Goal: Transaction & Acquisition: Purchase product/service

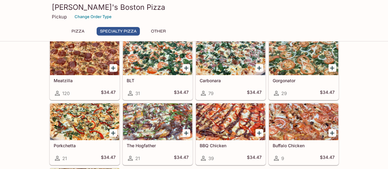
scroll to position [307, 0]
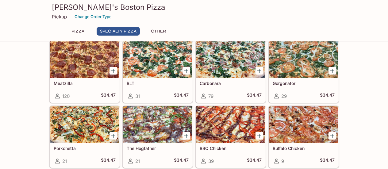
click at [81, 121] on div at bounding box center [84, 124] width 69 height 37
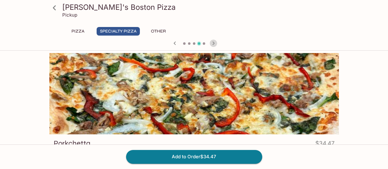
click at [212, 41] on icon "button" at bounding box center [213, 43] width 7 height 7
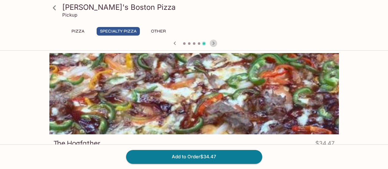
click at [212, 41] on icon "button" at bounding box center [213, 43] width 7 height 7
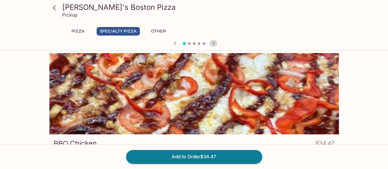
click at [211, 40] on icon "button" at bounding box center [213, 43] width 7 height 7
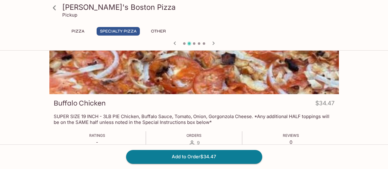
scroll to position [61, 0]
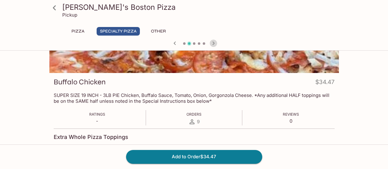
click at [213, 43] on icon "button" at bounding box center [213, 43] width 7 height 7
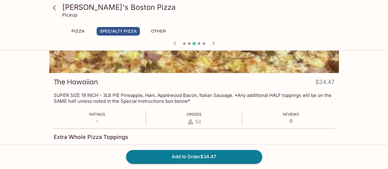
click at [213, 43] on icon "button" at bounding box center [213, 43] width 7 height 7
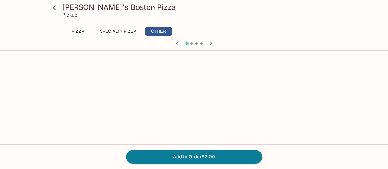
scroll to position [184, 0]
click at [124, 32] on button "Specialty Pizza" at bounding box center [118, 31] width 43 height 9
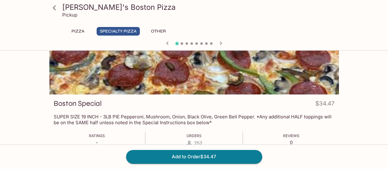
scroll to position [0, 0]
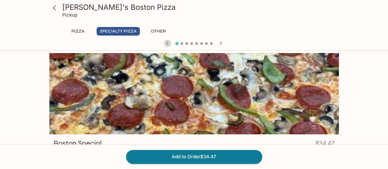
click at [166, 44] on icon "button" at bounding box center [167, 43] width 7 height 7
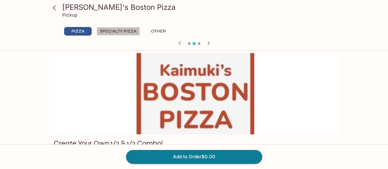
click at [118, 30] on button "Specialty Pizza" at bounding box center [118, 31] width 43 height 9
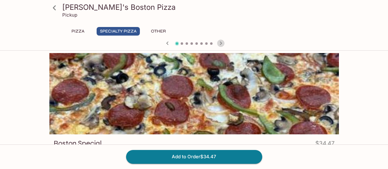
click at [223, 41] on icon "button" at bounding box center [220, 43] width 7 height 7
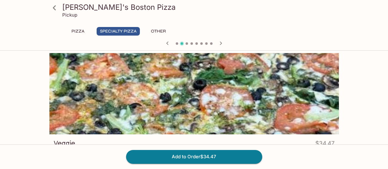
scroll to position [31, 0]
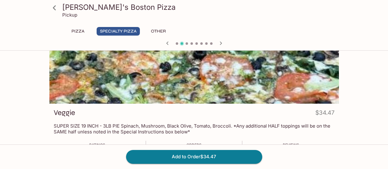
click at [221, 42] on icon "button" at bounding box center [220, 43] width 7 height 7
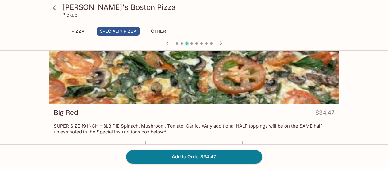
click at [222, 42] on icon "button" at bounding box center [220, 43] width 7 height 7
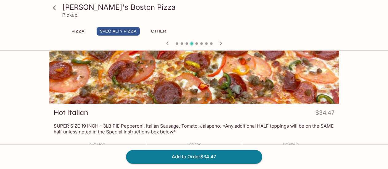
click at [220, 42] on icon "button" at bounding box center [221, 42] width 2 height 3
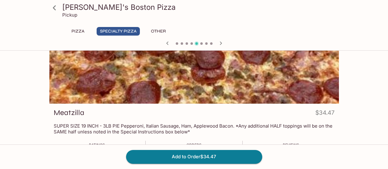
click at [220, 42] on icon "button" at bounding box center [220, 43] width 7 height 7
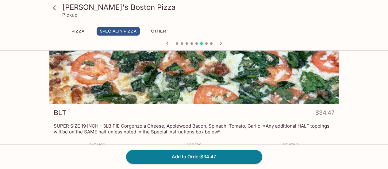
click at [220, 42] on icon "button" at bounding box center [221, 42] width 2 height 3
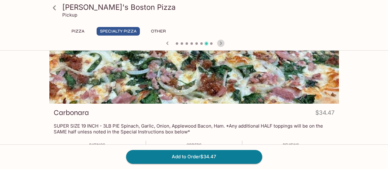
click at [219, 40] on icon "button" at bounding box center [220, 43] width 7 height 7
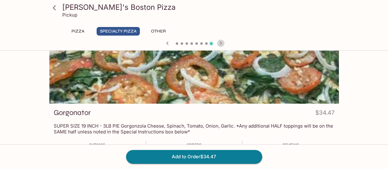
click at [220, 43] on icon "button" at bounding box center [221, 42] width 2 height 3
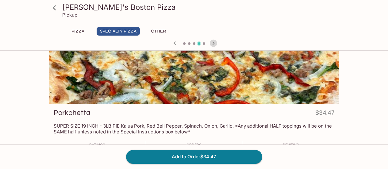
click at [211, 43] on icon "button" at bounding box center [213, 43] width 7 height 7
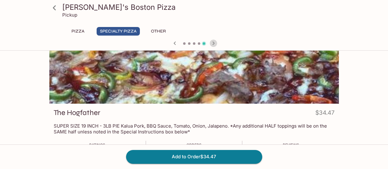
click at [211, 40] on icon "button" at bounding box center [213, 43] width 7 height 7
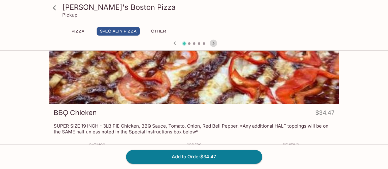
click at [214, 42] on icon "button" at bounding box center [213, 43] width 7 height 7
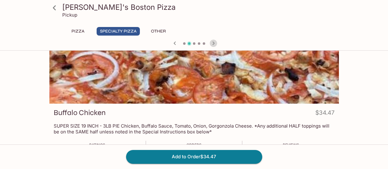
click at [213, 42] on icon "button" at bounding box center [213, 42] width 2 height 3
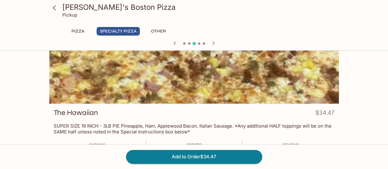
click at [214, 44] on icon "button" at bounding box center [213, 43] width 7 height 7
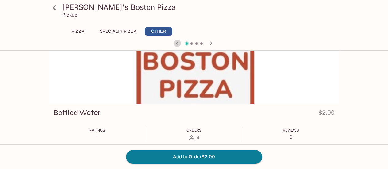
click at [175, 44] on icon "button" at bounding box center [177, 43] width 7 height 7
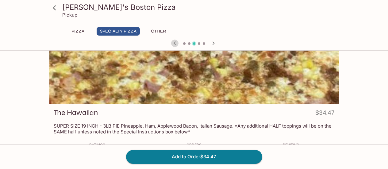
click at [175, 44] on icon "button" at bounding box center [174, 43] width 7 height 7
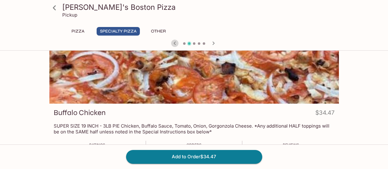
click at [175, 44] on icon "button" at bounding box center [174, 43] width 7 height 7
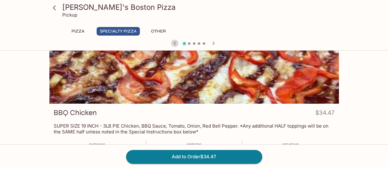
click at [175, 44] on icon "button" at bounding box center [174, 43] width 7 height 7
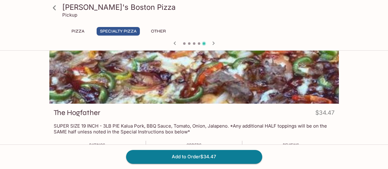
click at [177, 49] on div "[PERSON_NAME]'s Boston Pizza Pickup Pizza Specialty Pizza Other" at bounding box center [194, 25] width 388 height 51
click at [174, 43] on icon "button" at bounding box center [174, 43] width 7 height 7
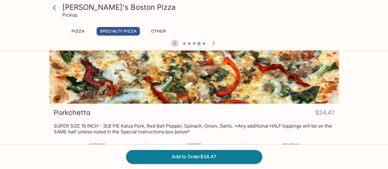
click at [174, 43] on icon "button" at bounding box center [174, 43] width 7 height 7
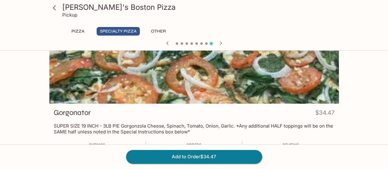
click at [173, 44] on div at bounding box center [194, 43] width 294 height 9
click at [167, 41] on icon "button" at bounding box center [167, 43] width 7 height 7
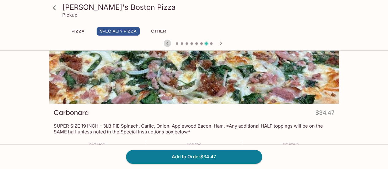
click at [166, 43] on icon "button" at bounding box center [167, 43] width 7 height 7
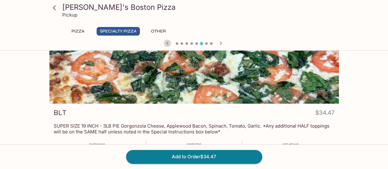
click at [166, 43] on icon "button" at bounding box center [167, 43] width 7 height 7
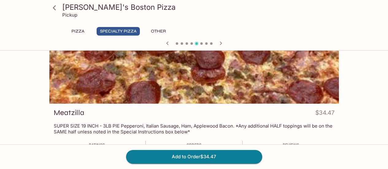
click at [166, 43] on icon "button" at bounding box center [167, 43] width 7 height 7
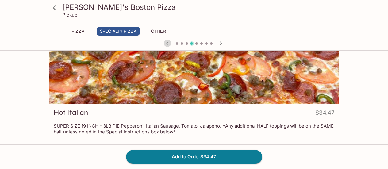
click at [166, 41] on icon "button" at bounding box center [167, 43] width 7 height 7
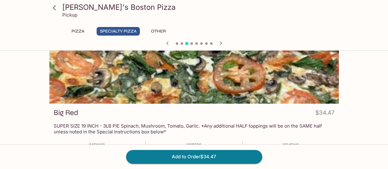
click at [166, 41] on icon "button" at bounding box center [167, 43] width 7 height 7
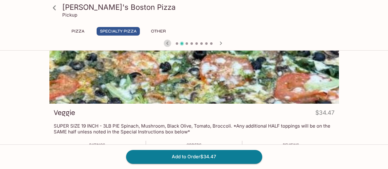
click at [166, 41] on icon "button" at bounding box center [167, 43] width 7 height 7
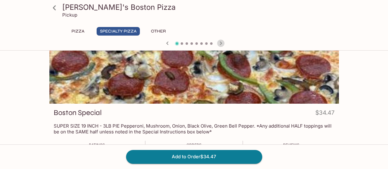
click at [220, 42] on icon "button" at bounding box center [221, 42] width 2 height 3
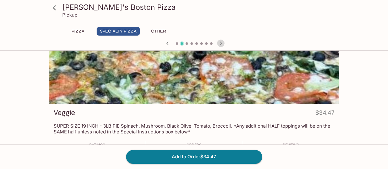
click at [220, 42] on icon "button" at bounding box center [221, 42] width 2 height 3
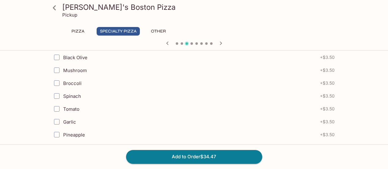
scroll to position [33, 0]
